Goal: Obtain resource: Download file/media

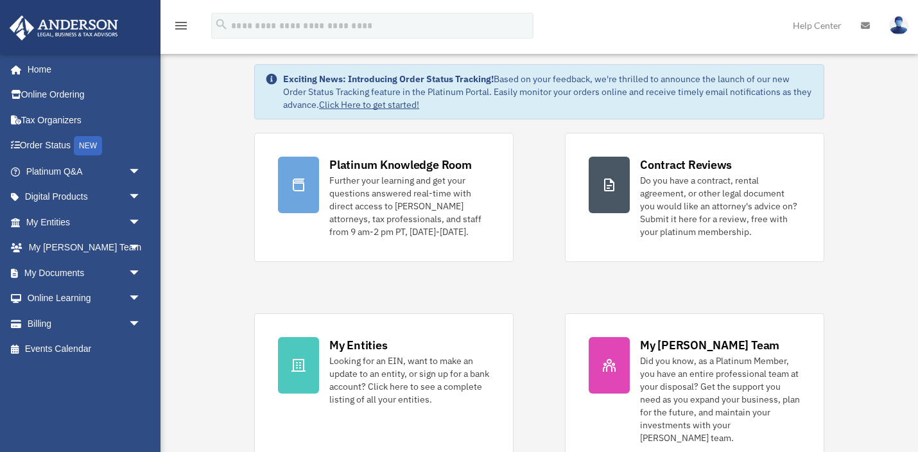
scroll to position [44, 0]
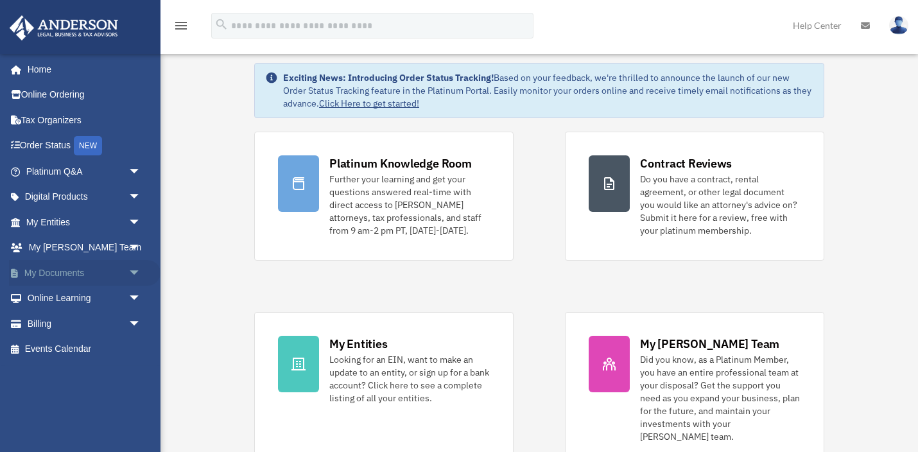
click at [135, 271] on span "arrow_drop_down" at bounding box center [141, 273] width 26 height 26
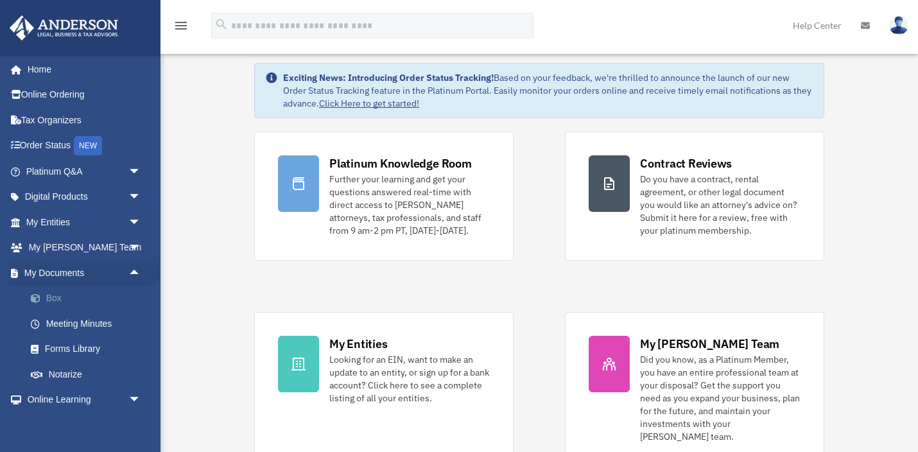
click at [57, 302] on link "Box" at bounding box center [89, 299] width 142 height 26
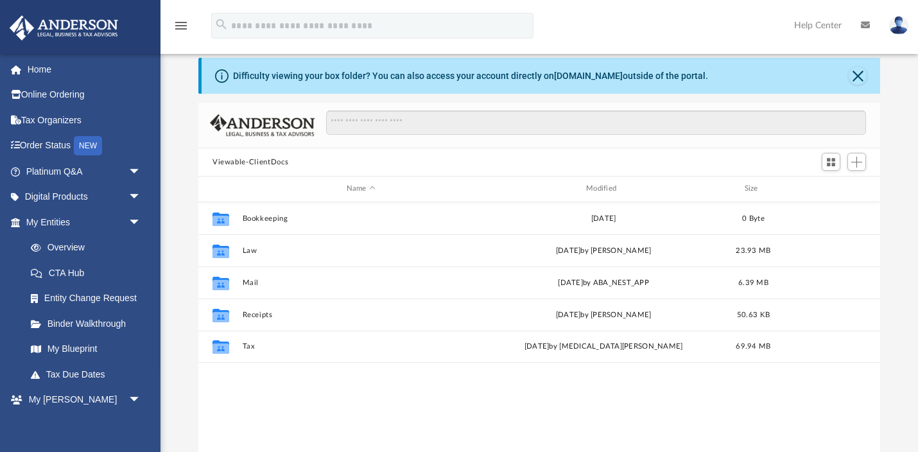
scroll to position [36, 0]
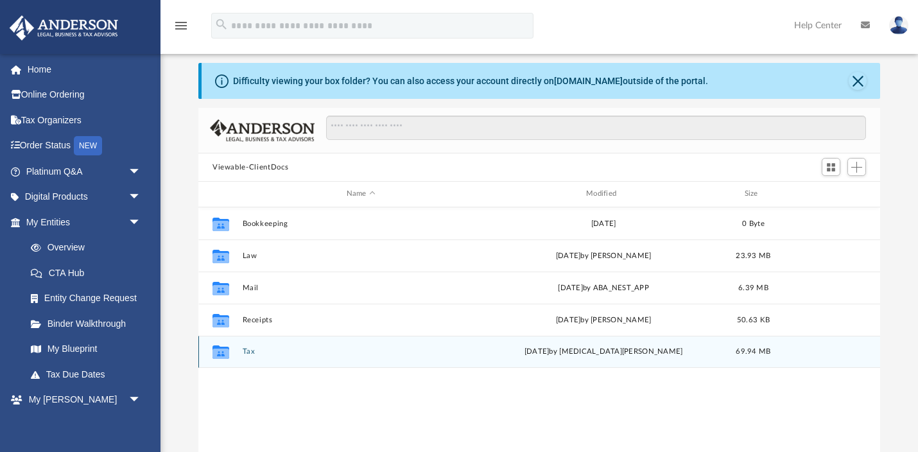
click at [250, 355] on div "Collaborated Folder Tax [DATE] by [MEDICAL_DATA][PERSON_NAME] 69.94 MB" at bounding box center [539, 352] width 682 height 32
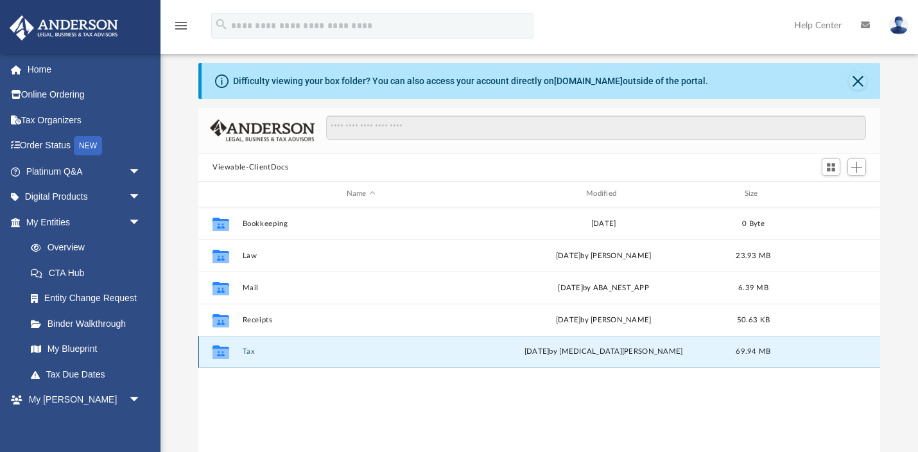
click at [247, 355] on div "Collaborated Folder Tax [DATE] by [MEDICAL_DATA][PERSON_NAME] 69.94 MB" at bounding box center [539, 352] width 682 height 32
click at [222, 350] on icon "grid" at bounding box center [220, 354] width 17 height 10
click at [190, 345] on div "Difficulty viewing your box folder? You can also access your account directly o…" at bounding box center [538, 268] width 757 height 410
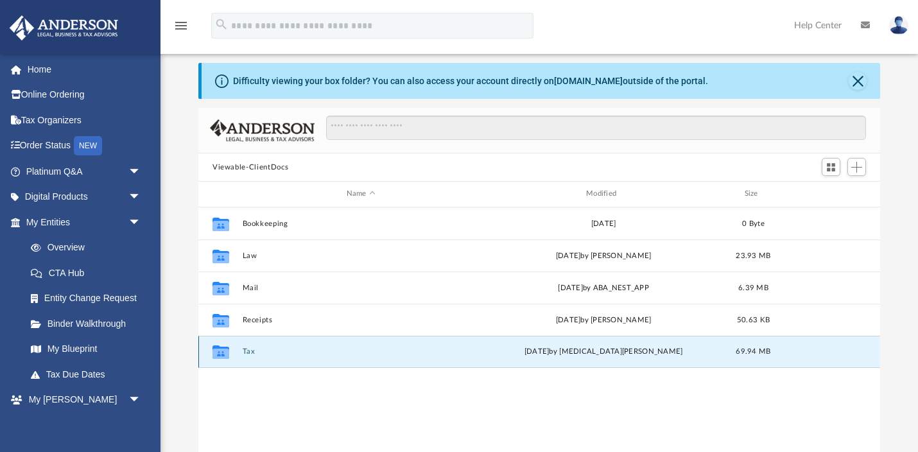
click at [250, 350] on button "Tax" at bounding box center [361, 351] width 237 height 8
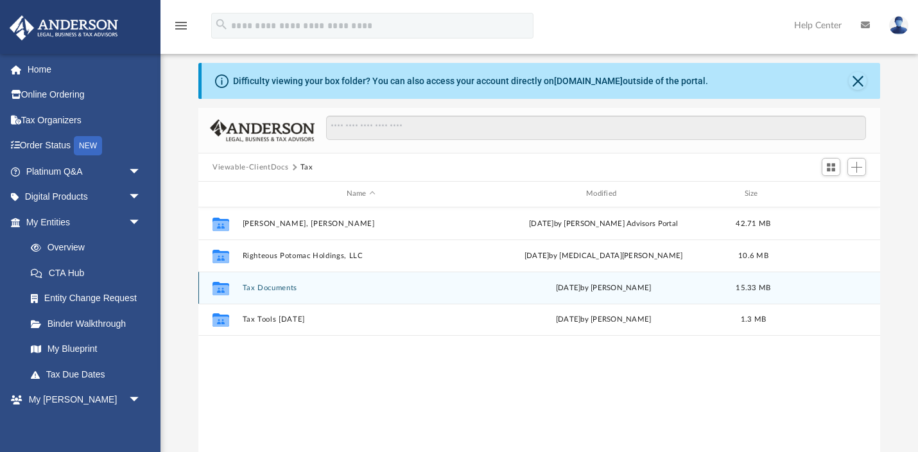
click at [264, 288] on button "Tax Documents" at bounding box center [361, 288] width 237 height 8
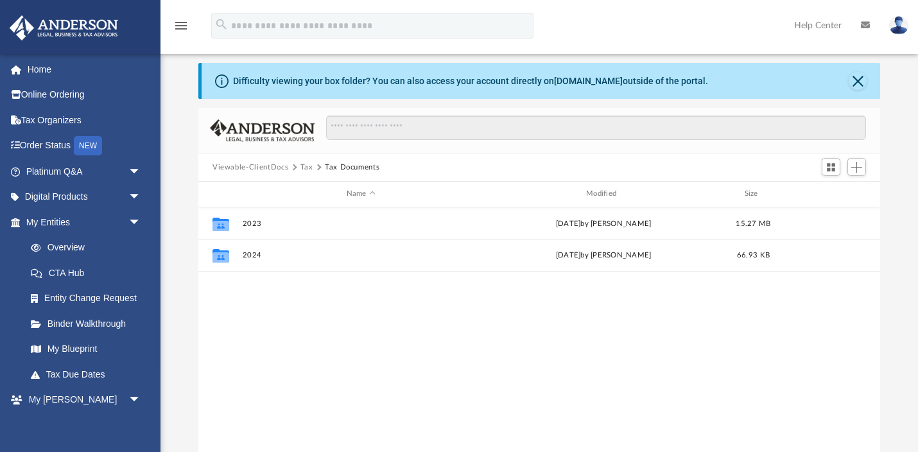
click at [302, 167] on button "Tax" at bounding box center [306, 168] width 13 height 12
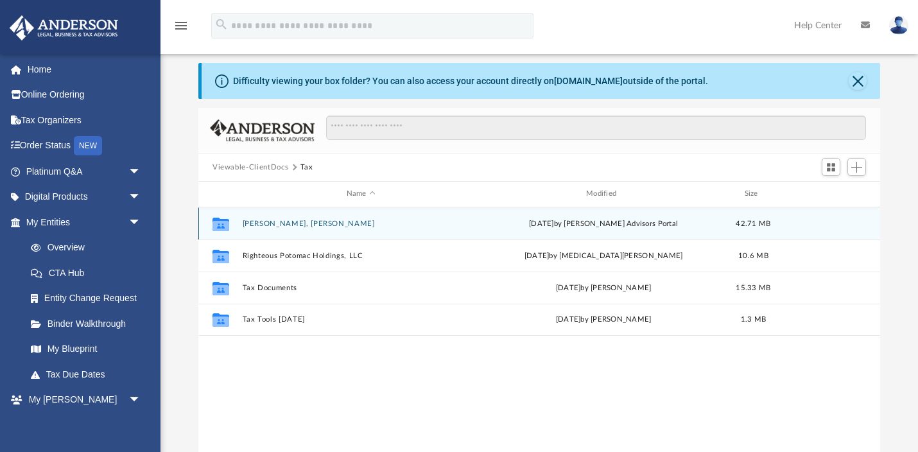
click at [277, 223] on button "[PERSON_NAME], [PERSON_NAME]" at bounding box center [361, 224] width 237 height 8
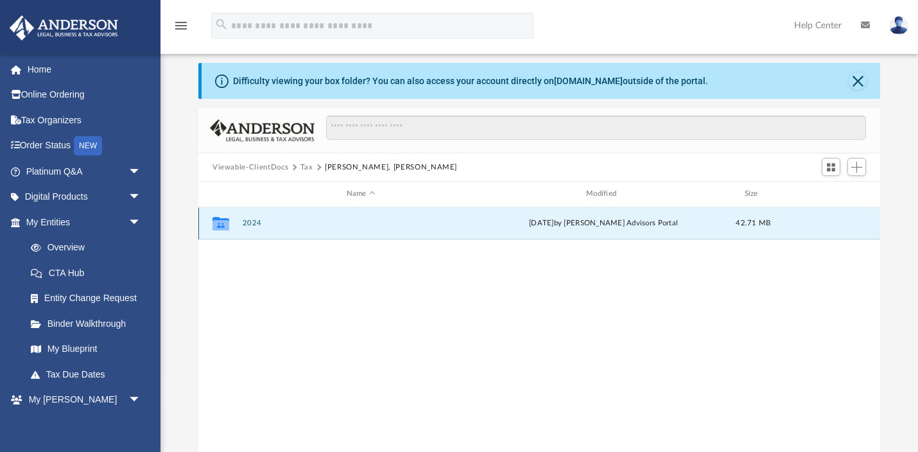
click at [255, 224] on button "2024" at bounding box center [361, 223] width 237 height 8
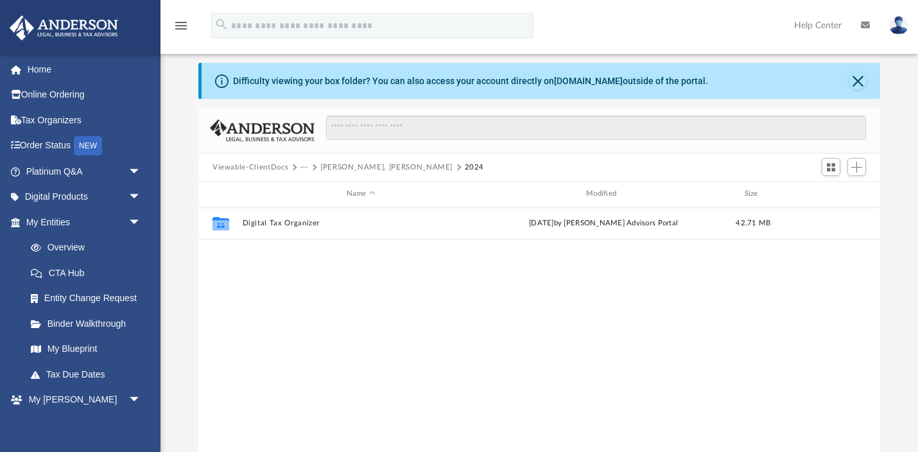
click at [338, 169] on button "[PERSON_NAME], [PERSON_NAME]" at bounding box center [386, 168] width 132 height 12
click at [301, 168] on button "Tax" at bounding box center [306, 168] width 13 height 12
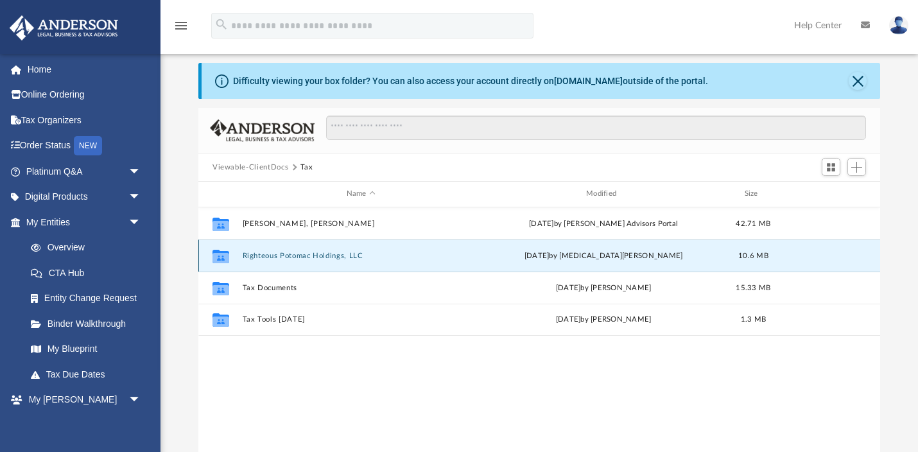
click at [283, 254] on button "Righteous Potomac Holdings, LLC" at bounding box center [361, 256] width 237 height 8
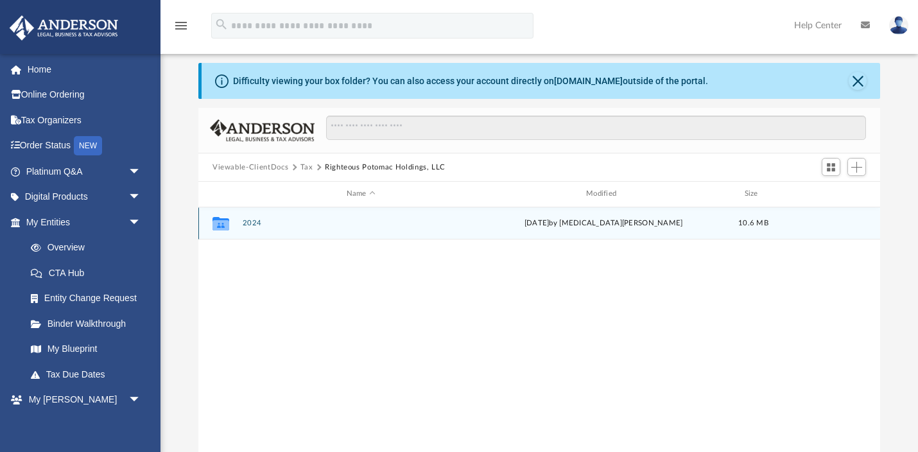
click at [250, 223] on button "2024" at bounding box center [361, 223] width 237 height 8
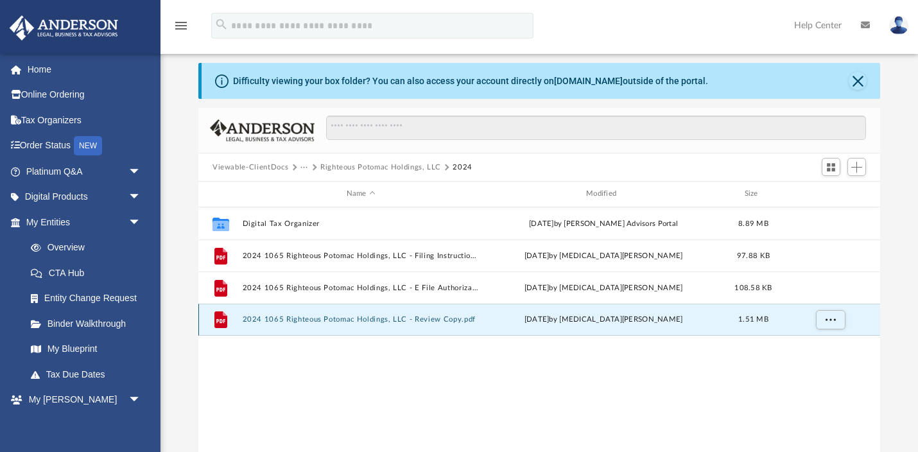
click at [274, 320] on button "2024 1065 Righteous Potomac Holdings, LLC - Review Copy.pdf" at bounding box center [361, 319] width 237 height 8
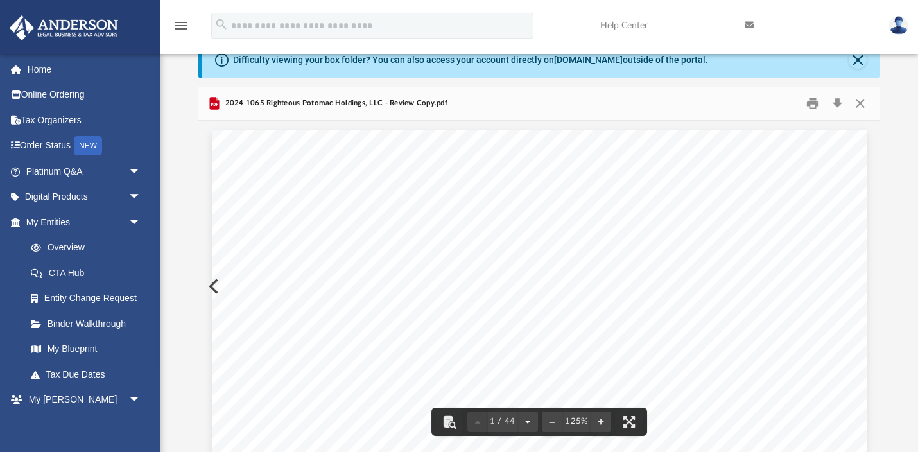
click at [526, 423] on button "File preview" at bounding box center [527, 422] width 21 height 28
click at [551, 422] on button "File preview" at bounding box center [552, 422] width 21 height 28
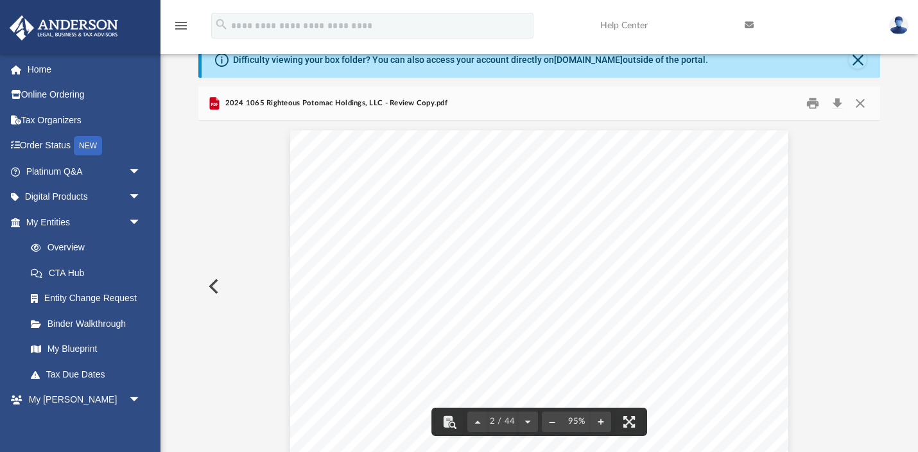
click at [551, 422] on button "File preview" at bounding box center [552, 422] width 21 height 28
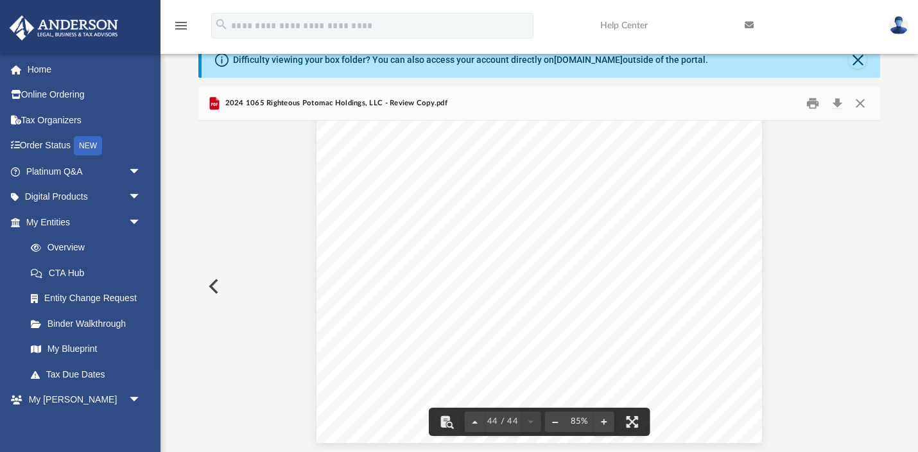
scroll to position [0, 0]
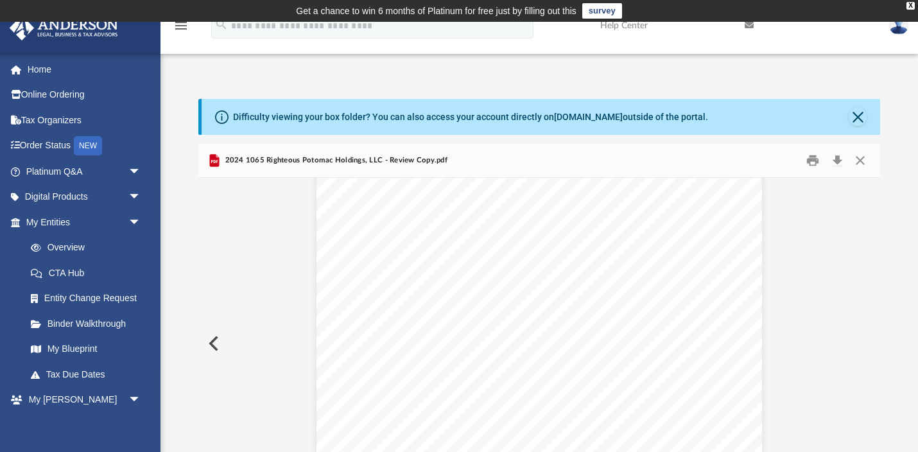
click at [214, 347] on button "Preview" at bounding box center [212, 343] width 28 height 36
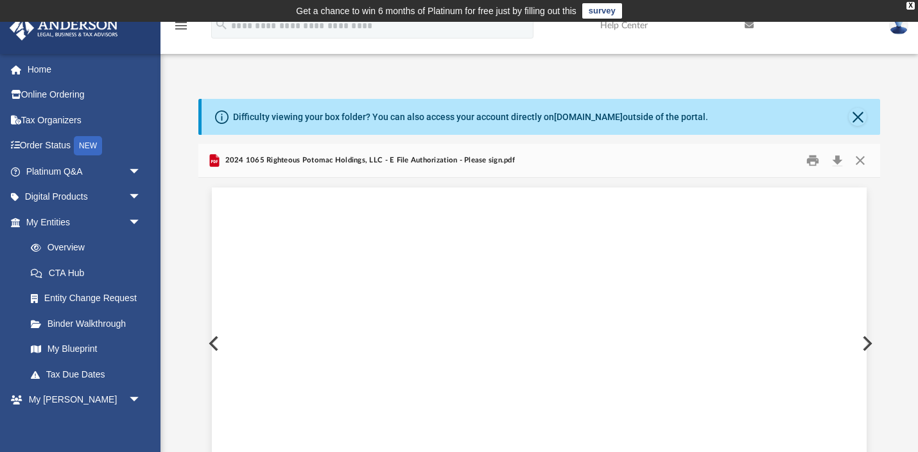
scroll to position [57, 0]
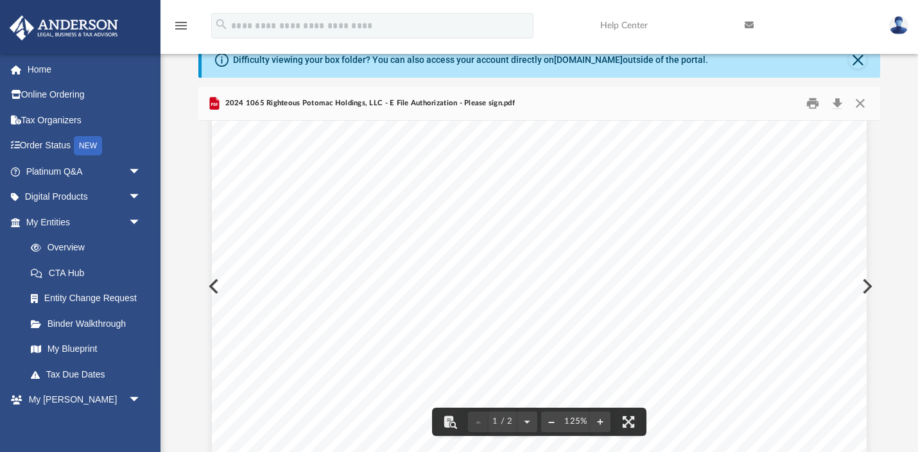
click at [548, 419] on button "File preview" at bounding box center [551, 422] width 21 height 28
click at [210, 285] on button "Preview" at bounding box center [212, 286] width 28 height 36
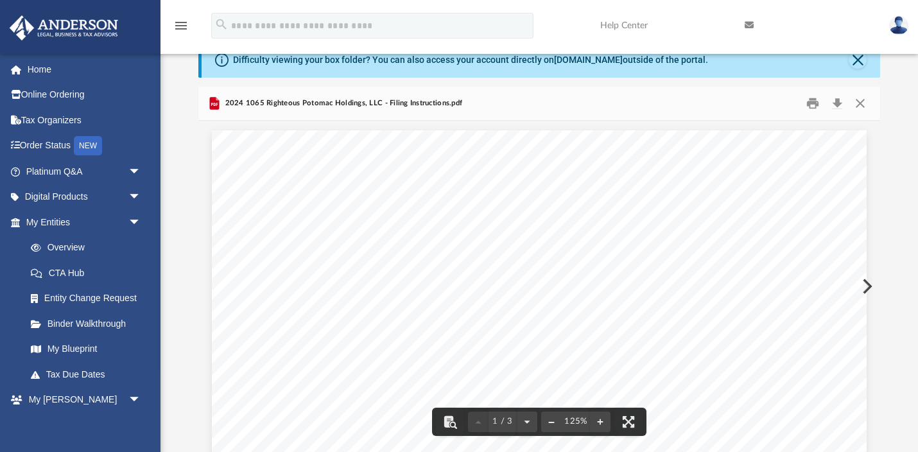
click at [553, 422] on button "File preview" at bounding box center [551, 422] width 21 height 28
